Goal: Task Accomplishment & Management: Complete application form

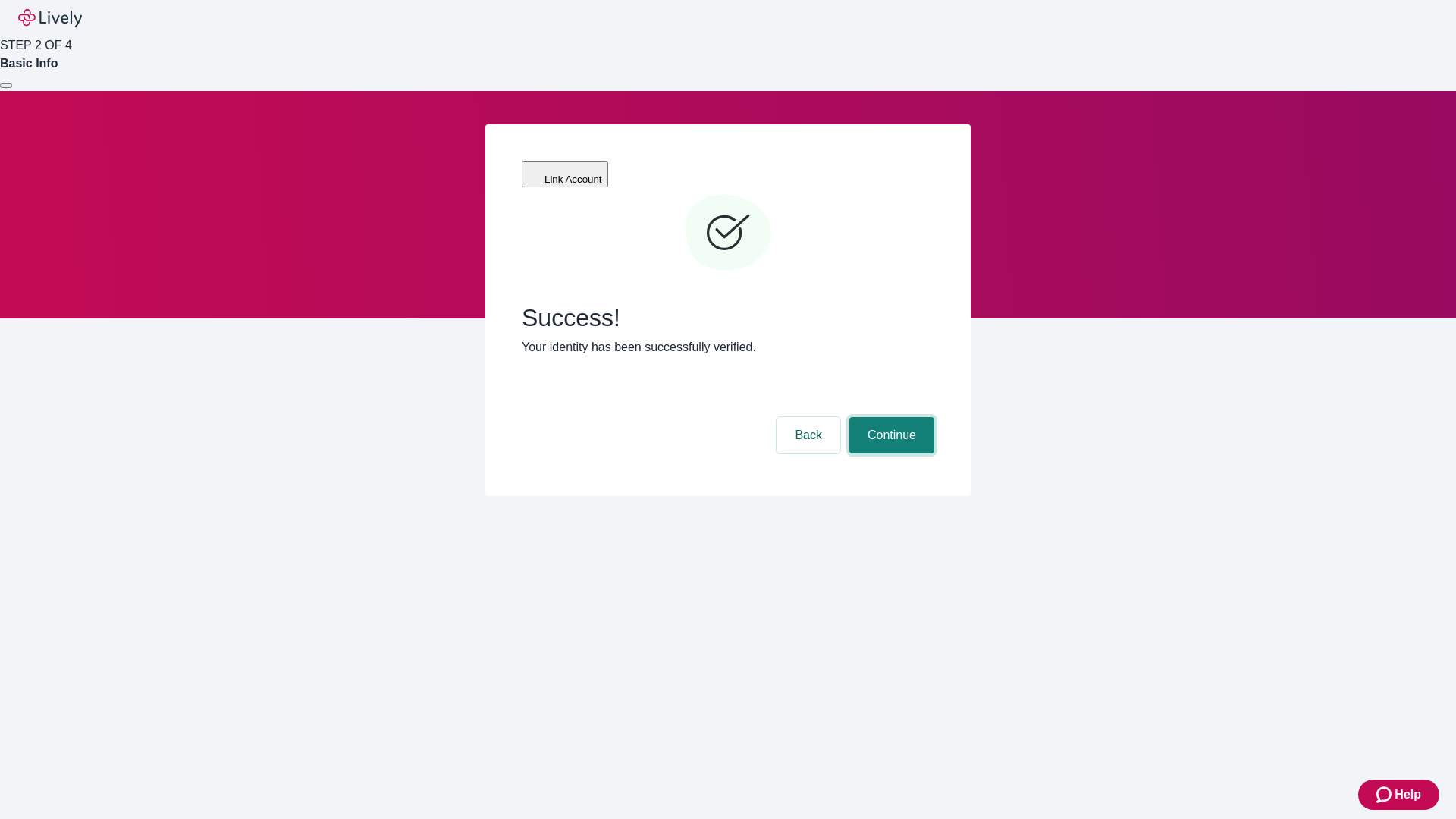
click at [890, 417] on button "Continue" at bounding box center [892, 435] width 85 height 36
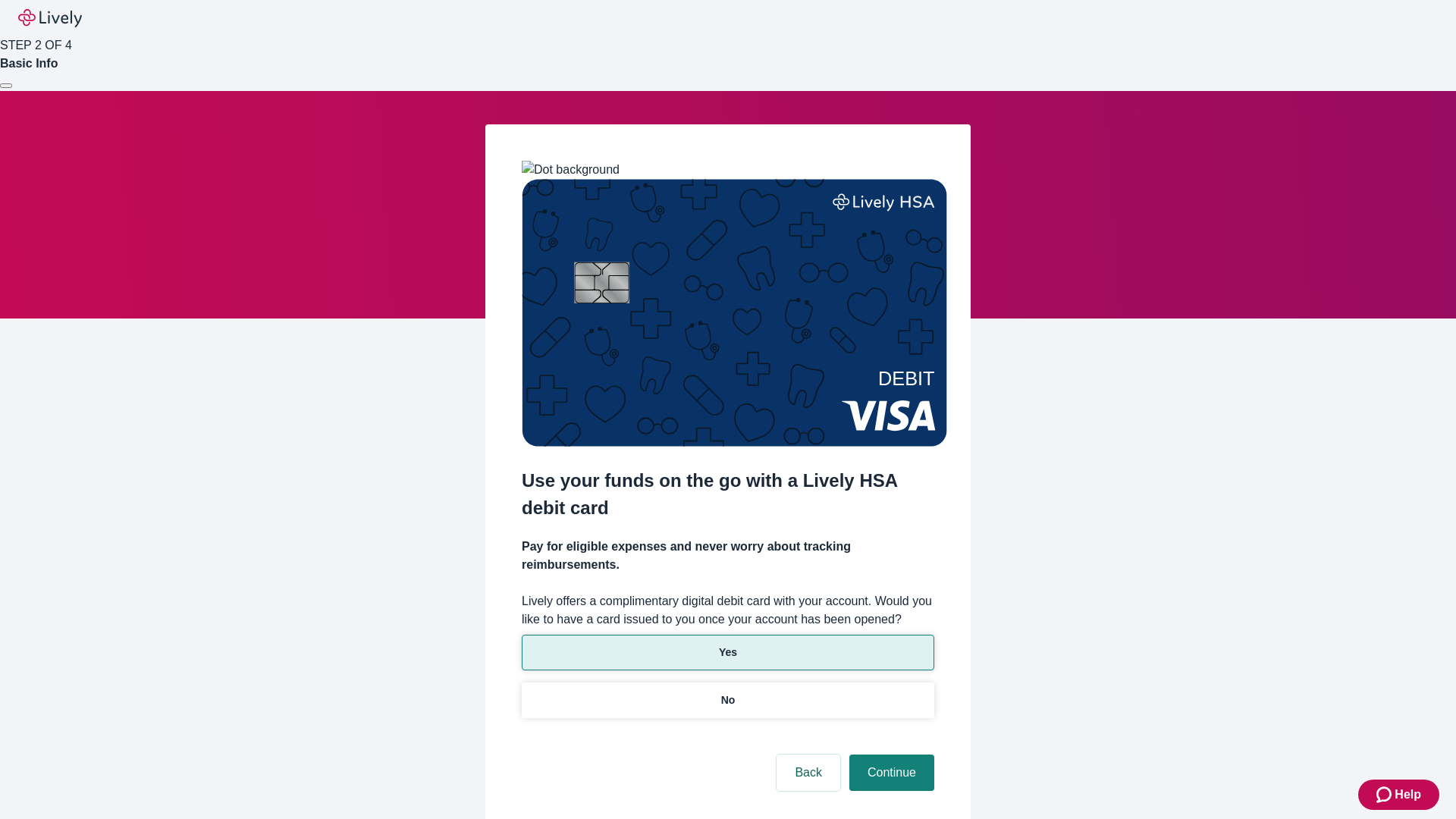
click at [728, 644] on p "Yes" at bounding box center [728, 652] width 19 height 16
click at [890, 754] on button "Continue" at bounding box center [892, 772] width 85 height 36
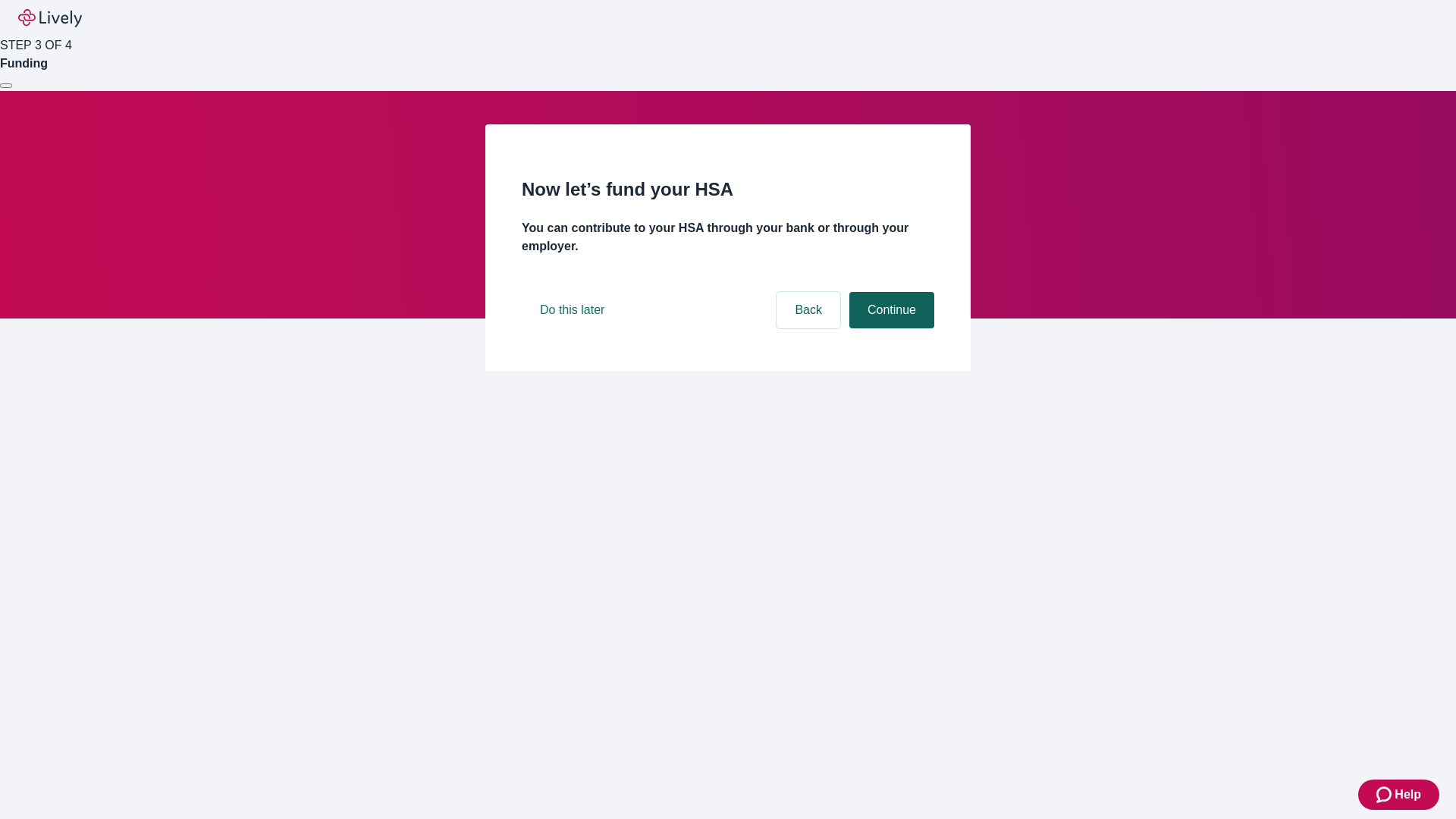
click at [890, 328] on button "Continue" at bounding box center [892, 310] width 85 height 36
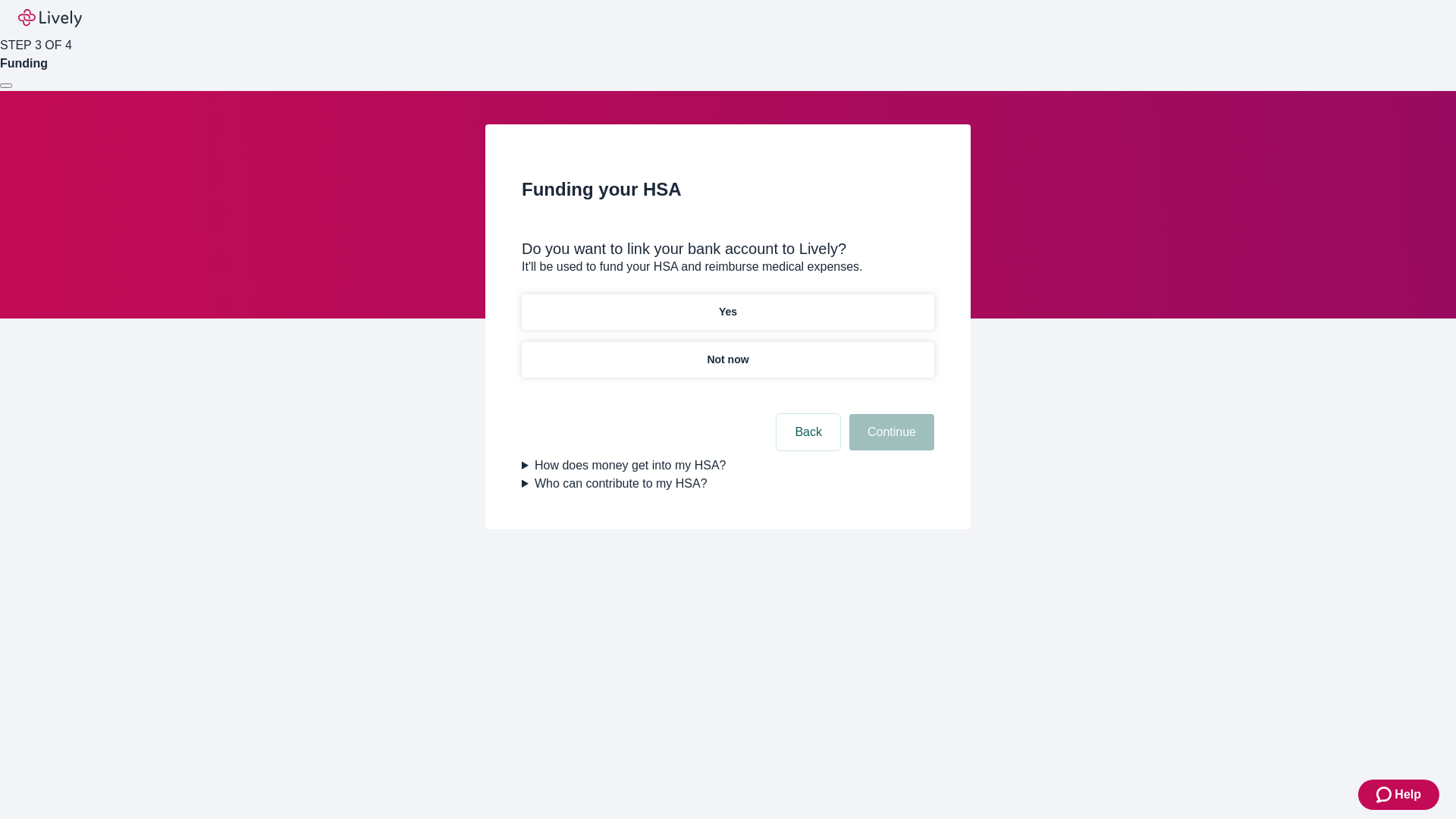
click at [728, 352] on p "Not now" at bounding box center [728, 360] width 42 height 16
click at [890, 441] on button "Continue" at bounding box center [892, 431] width 85 height 36
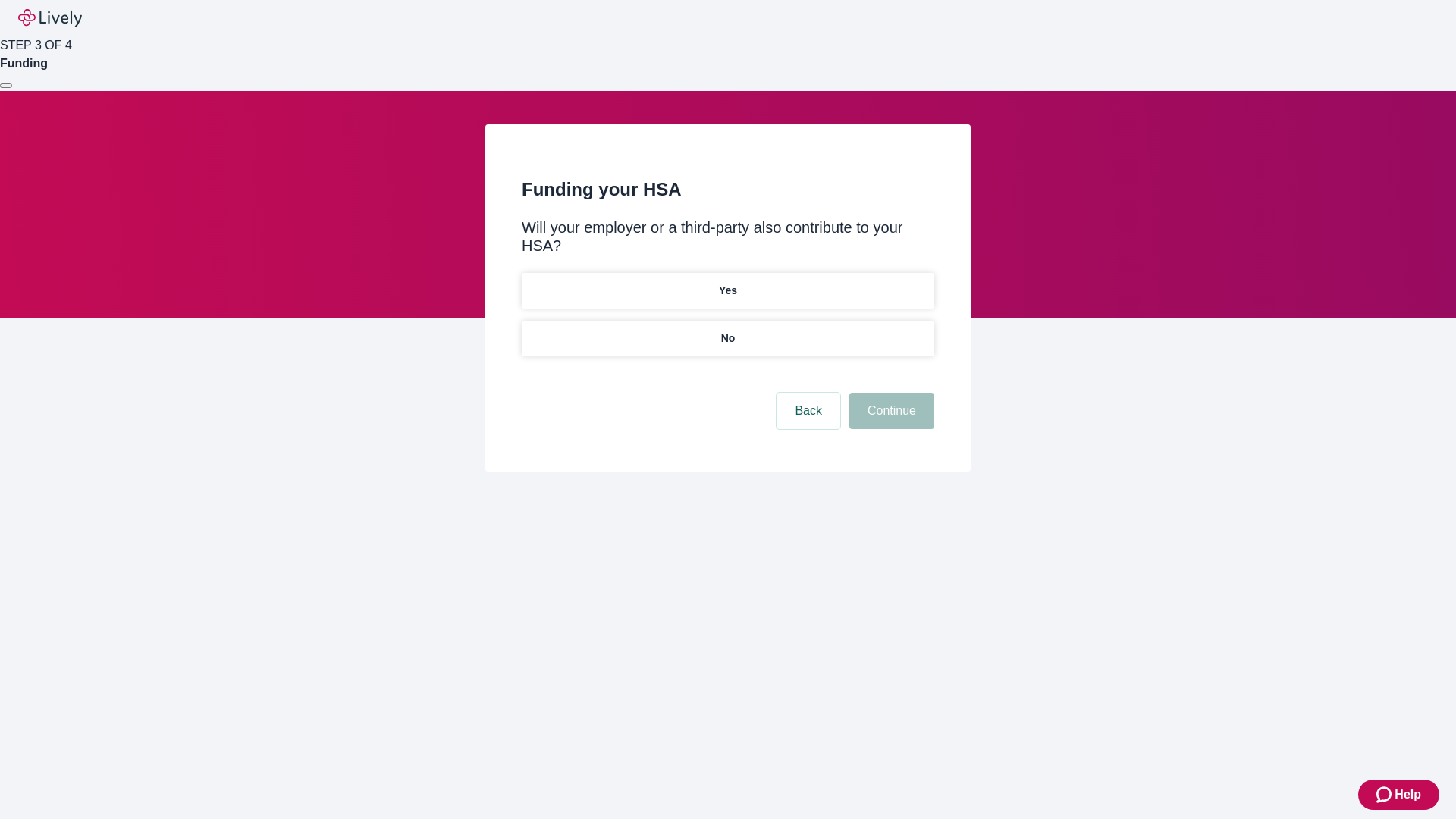
click at [728, 330] on p "No" at bounding box center [728, 338] width 15 height 16
click at [890, 393] on button "Continue" at bounding box center [892, 410] width 85 height 36
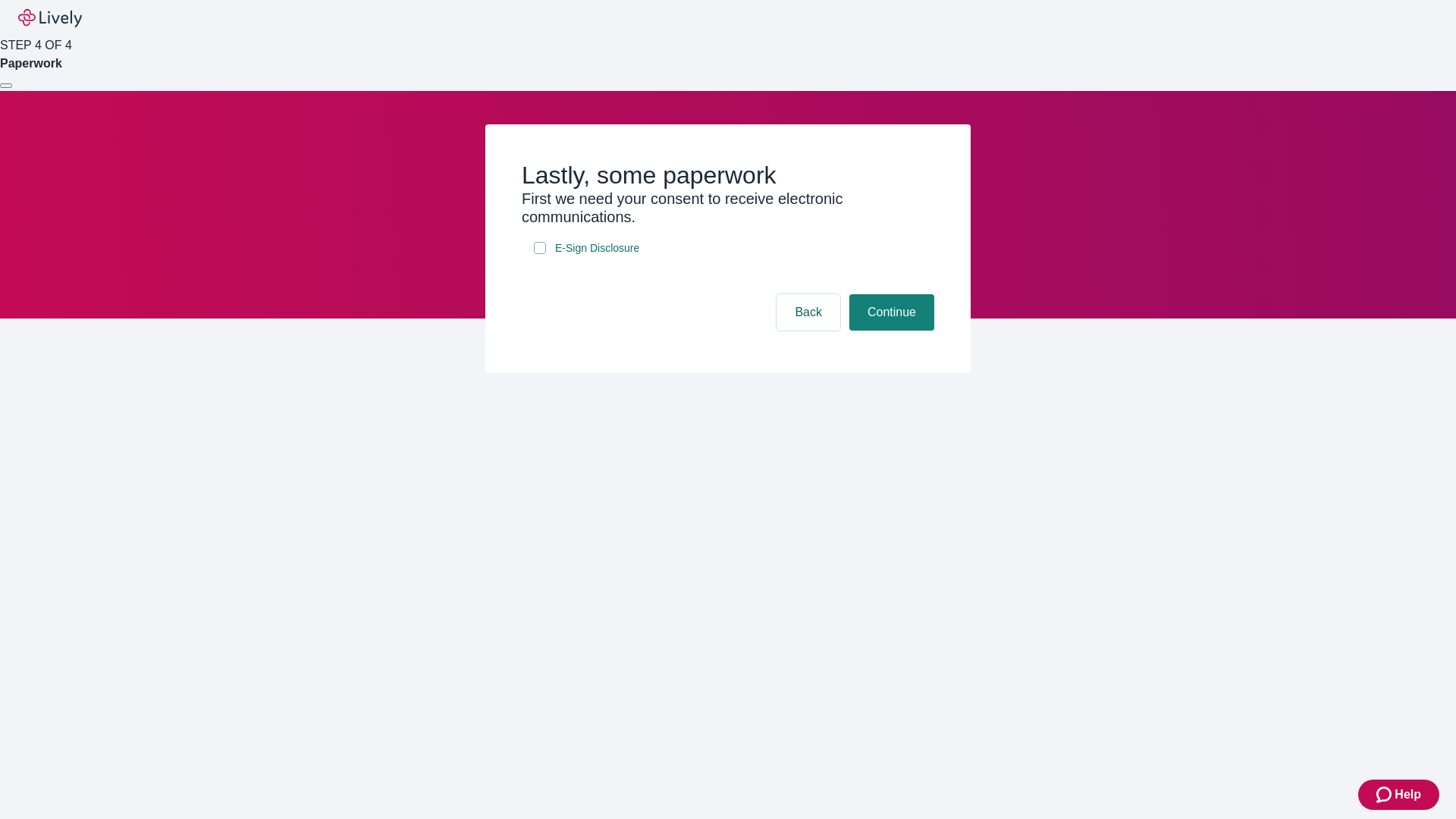
click at [540, 254] on input "E-Sign Disclosure" at bounding box center [540, 247] width 12 height 12
checkbox input "true"
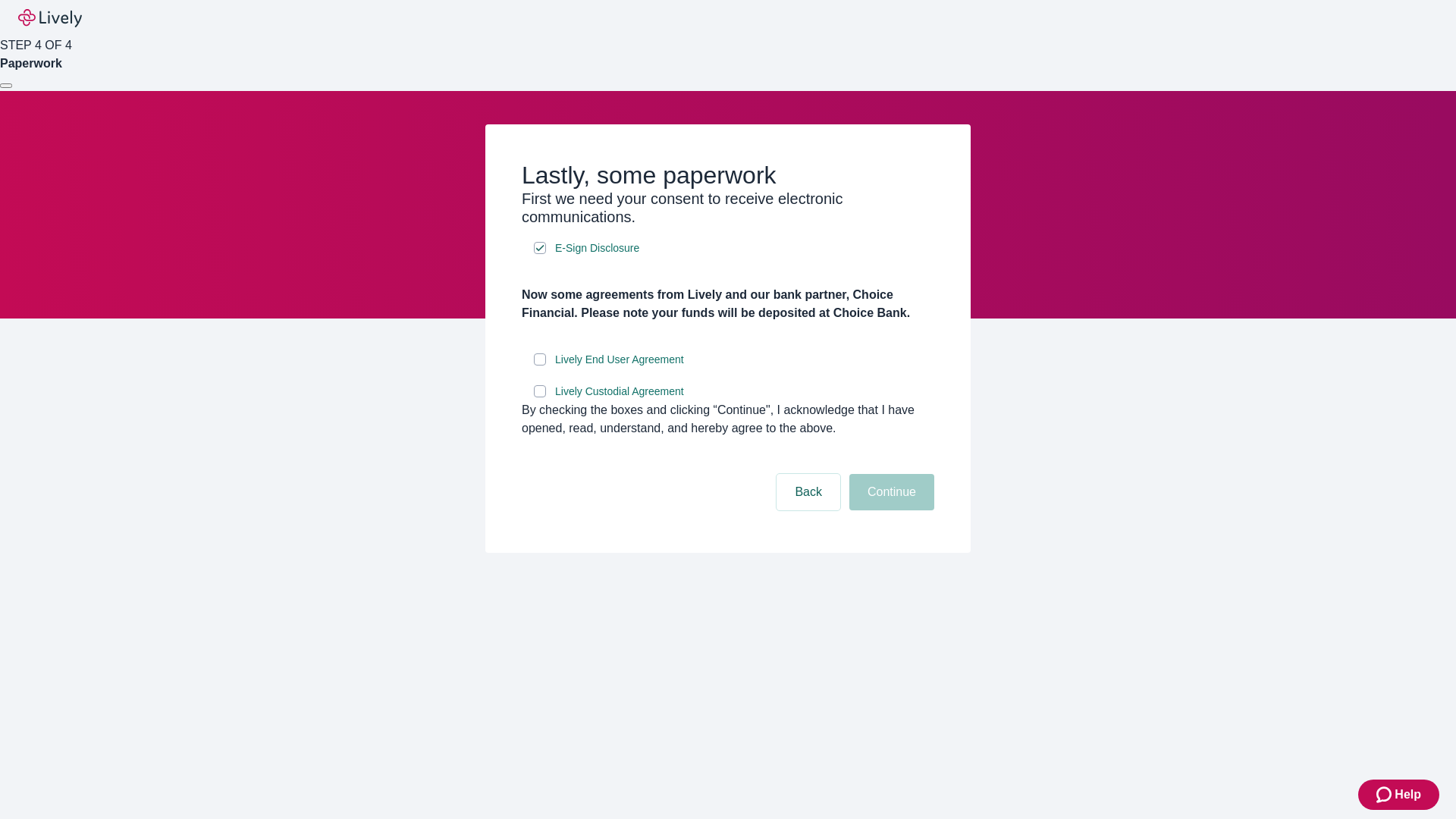
click at [540, 366] on input "Lively End User Agreement" at bounding box center [540, 359] width 12 height 12
checkbox input "true"
click at [540, 397] on input "Lively Custodial Agreement" at bounding box center [540, 391] width 12 height 12
checkbox input "true"
click at [890, 510] on button "Continue" at bounding box center [892, 492] width 85 height 36
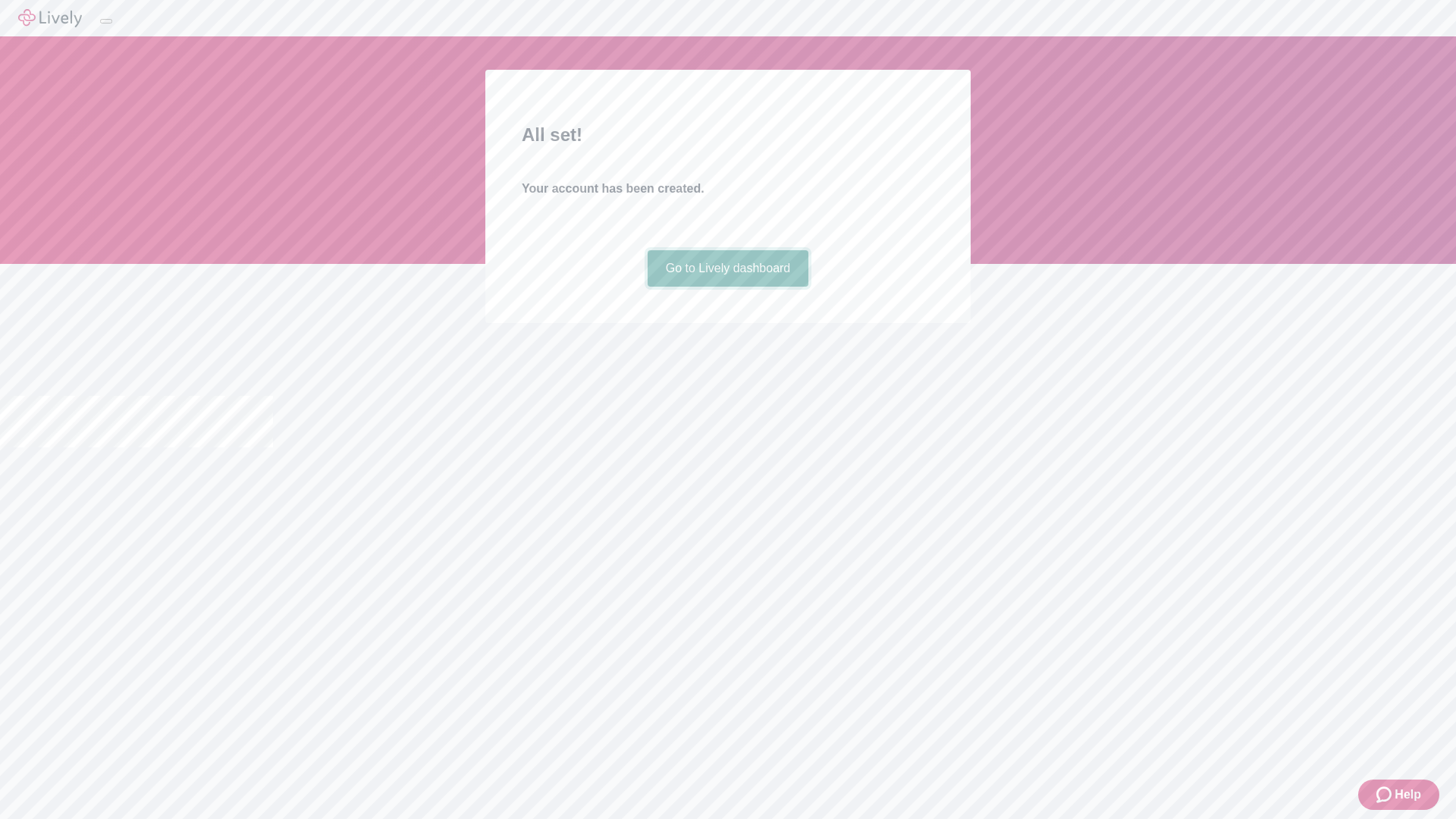
click at [728, 286] on link "Go to Lively dashboard" at bounding box center [728, 268] width 161 height 36
